Goal: Information Seeking & Learning: Learn about a topic

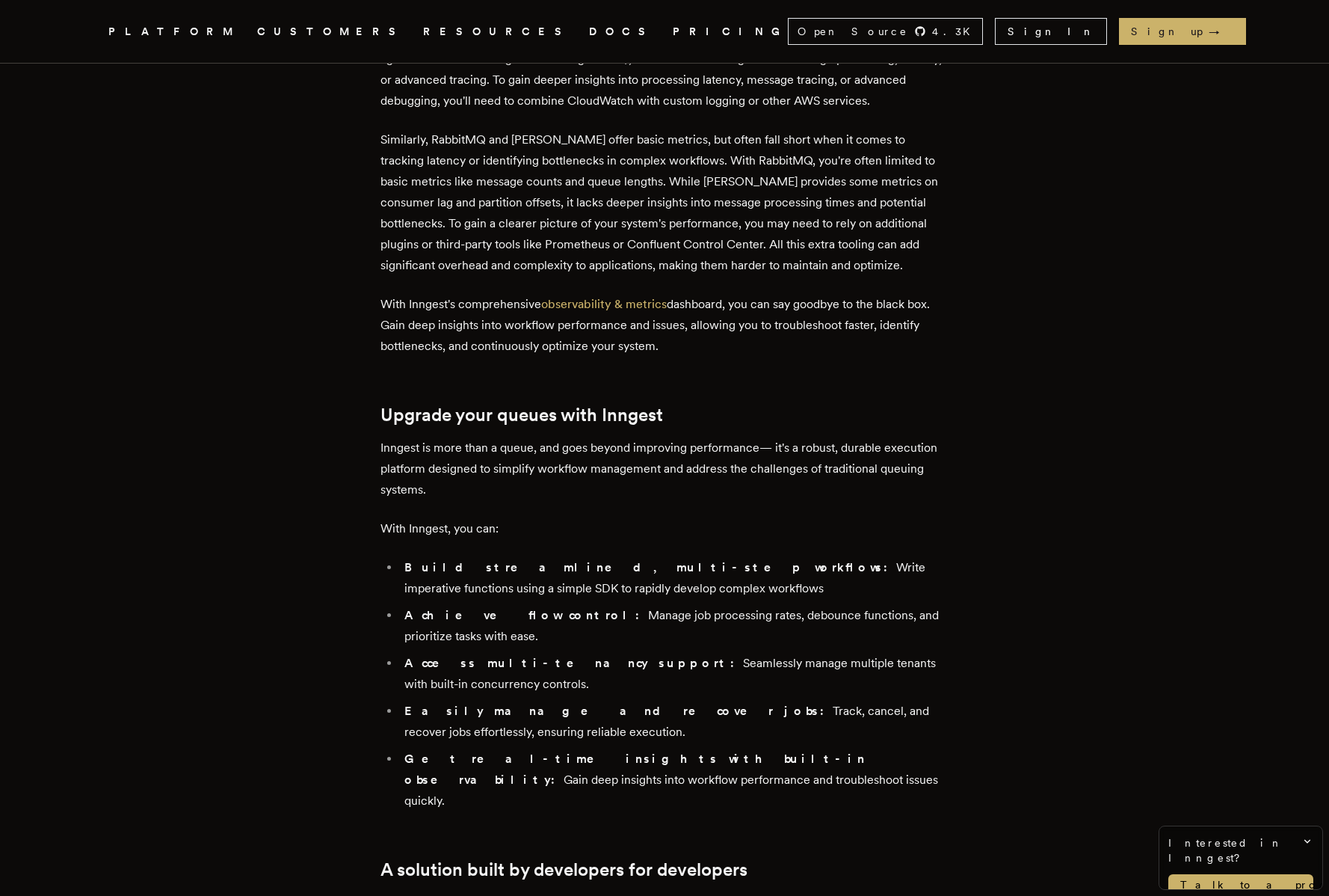
scroll to position [5228, 0]
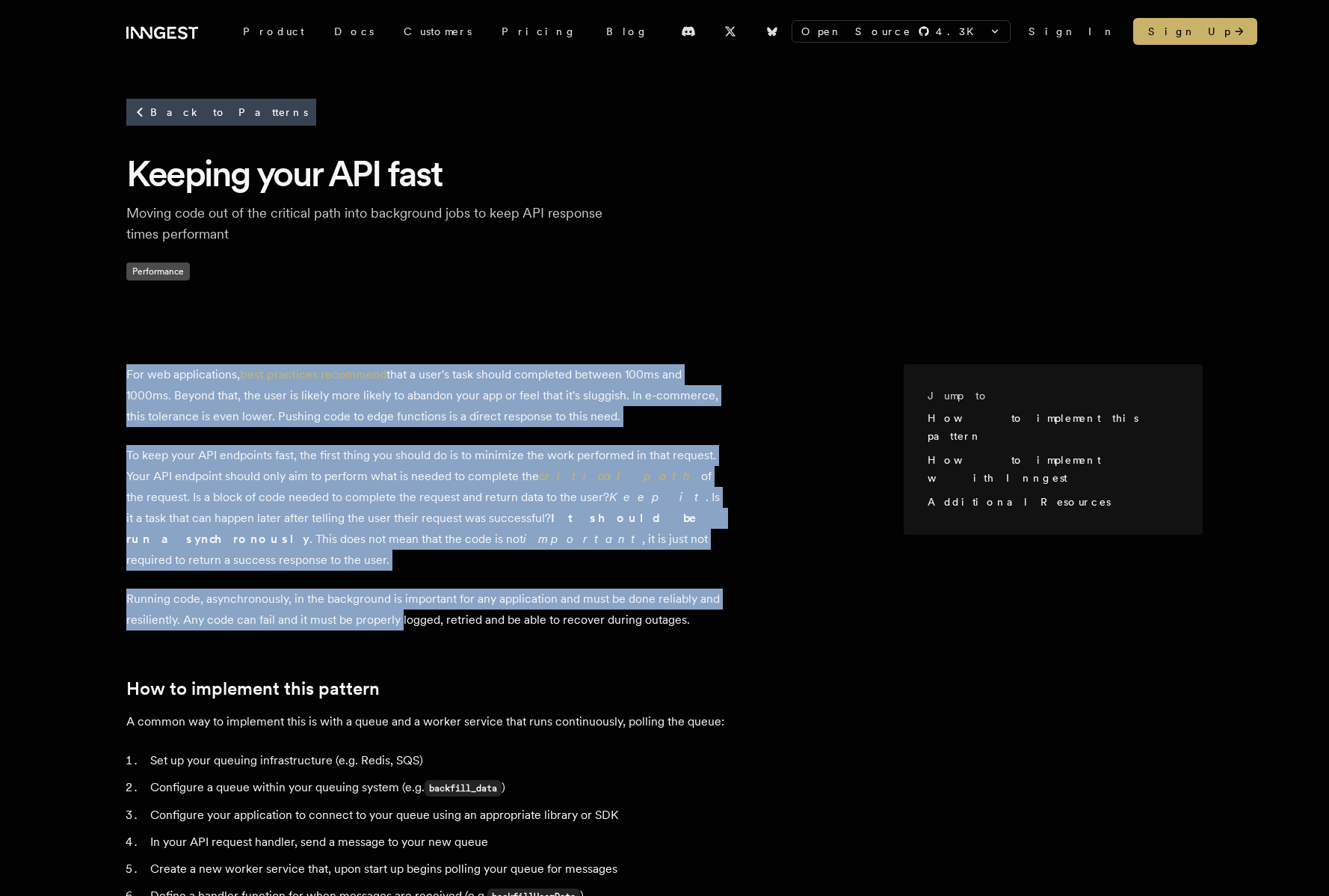
drag, startPoint x: 343, startPoint y: 361, endPoint x: 416, endPoint y: 602, distance: 251.8
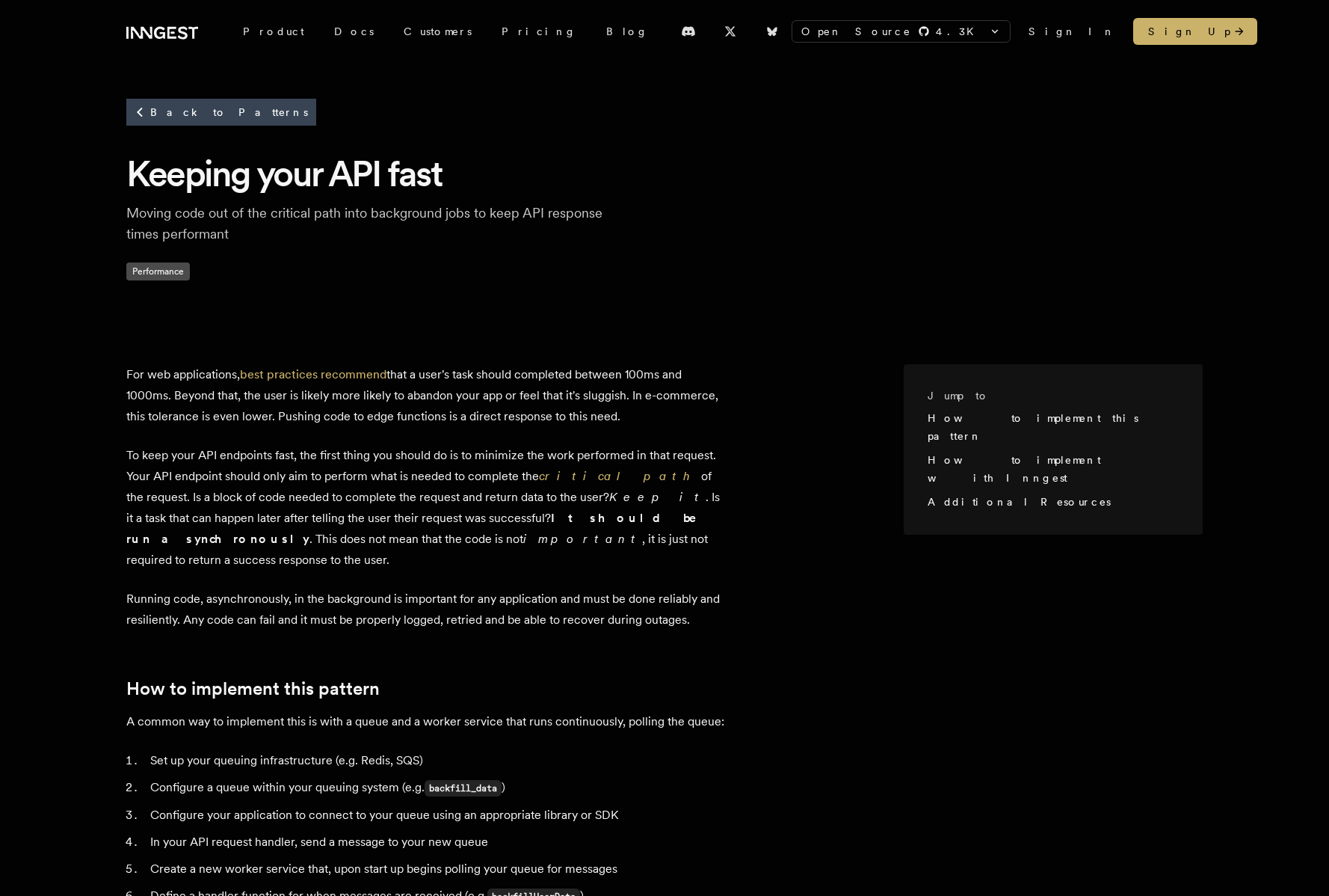
click at [416, 602] on p "Running code, asynchronously, in the background is important for any applicatio…" at bounding box center [425, 609] width 598 height 42
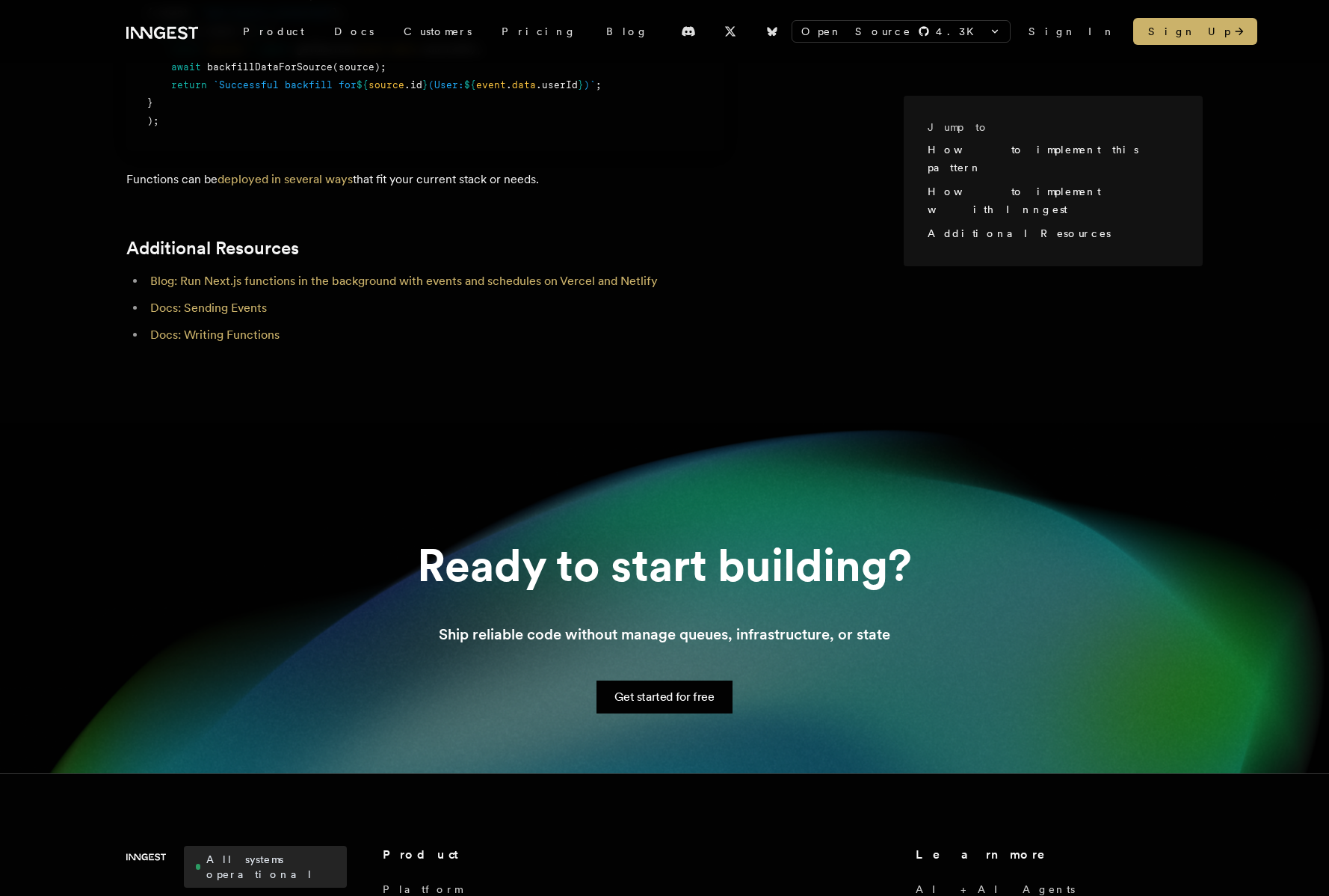
scroll to position [2025, 0]
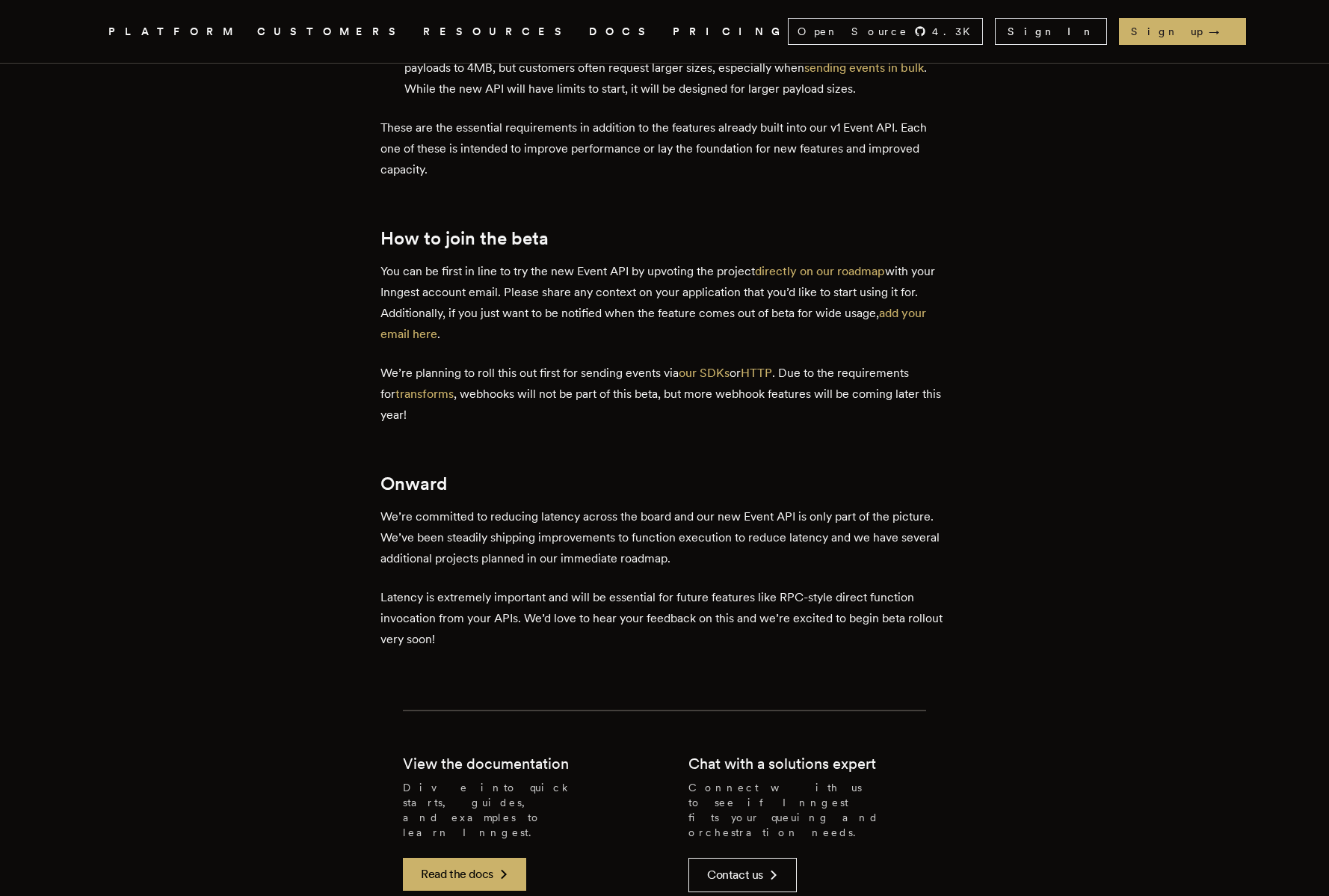
scroll to position [1882, 0]
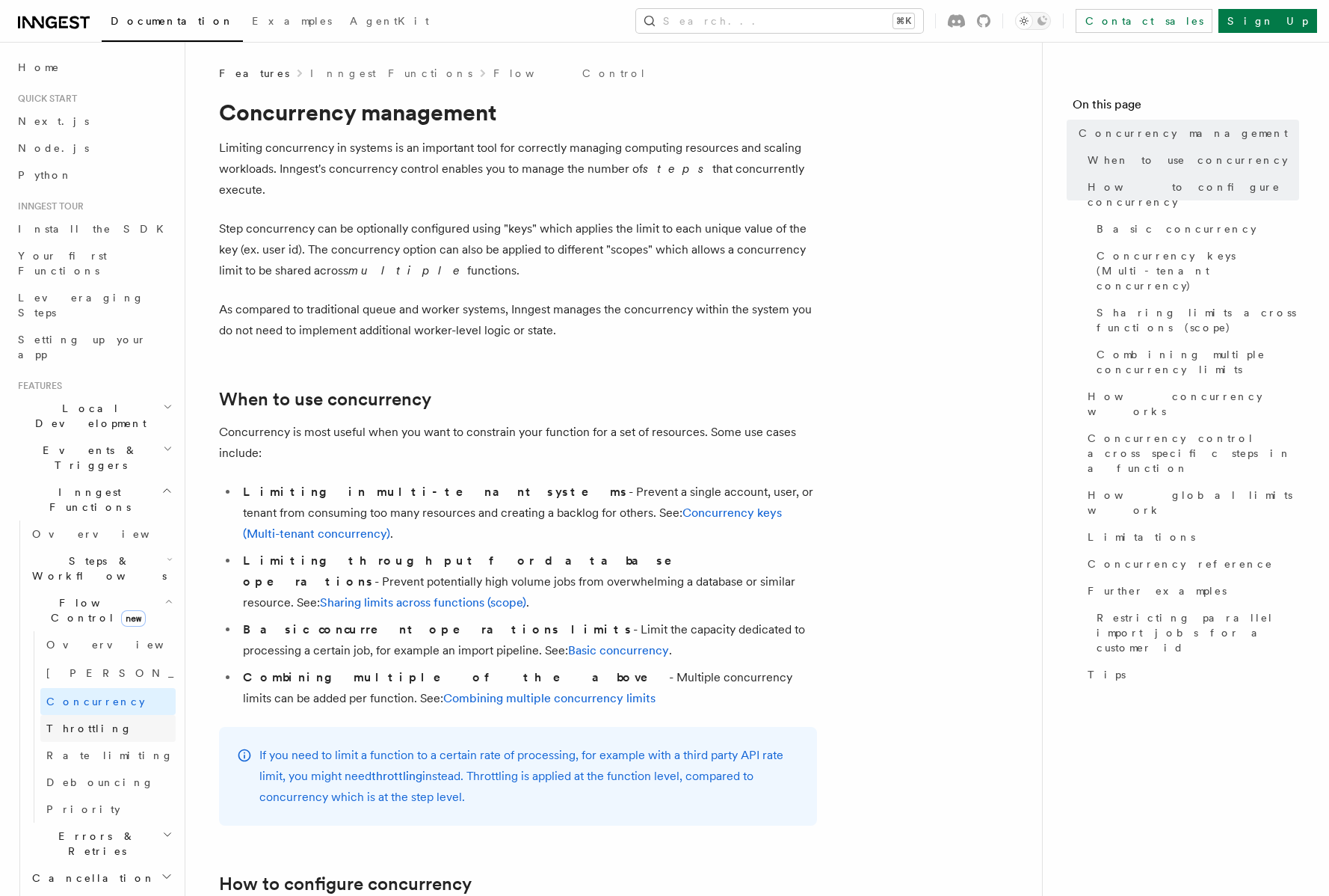
click at [75, 722] on span "Throttling" at bounding box center [89, 728] width 86 height 12
